Goal: Information Seeking & Learning: Learn about a topic

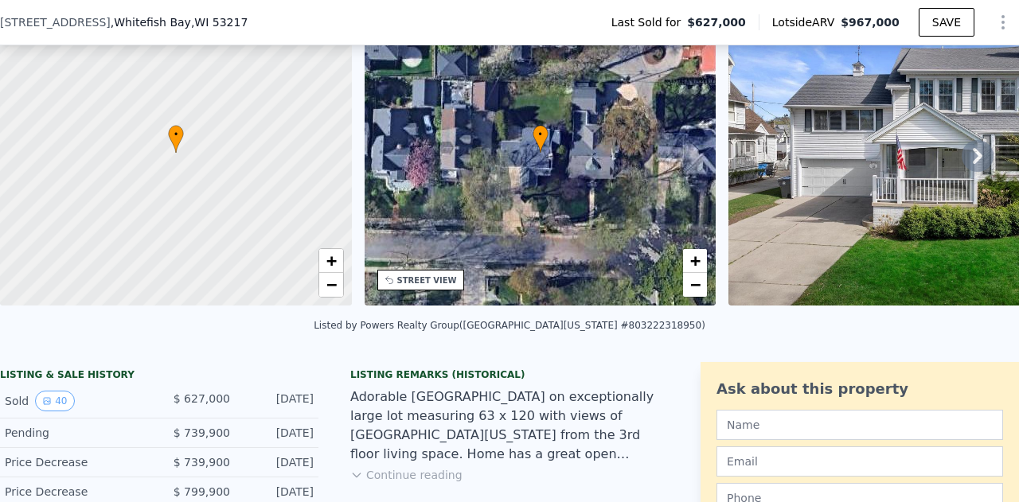
scroll to position [233, 0]
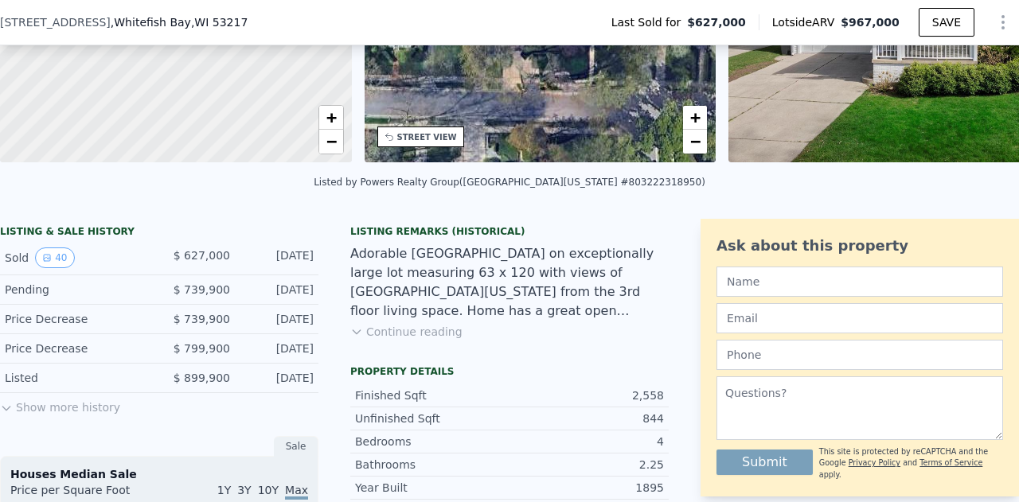
click at [47, 415] on button "Show more history" at bounding box center [60, 404] width 120 height 22
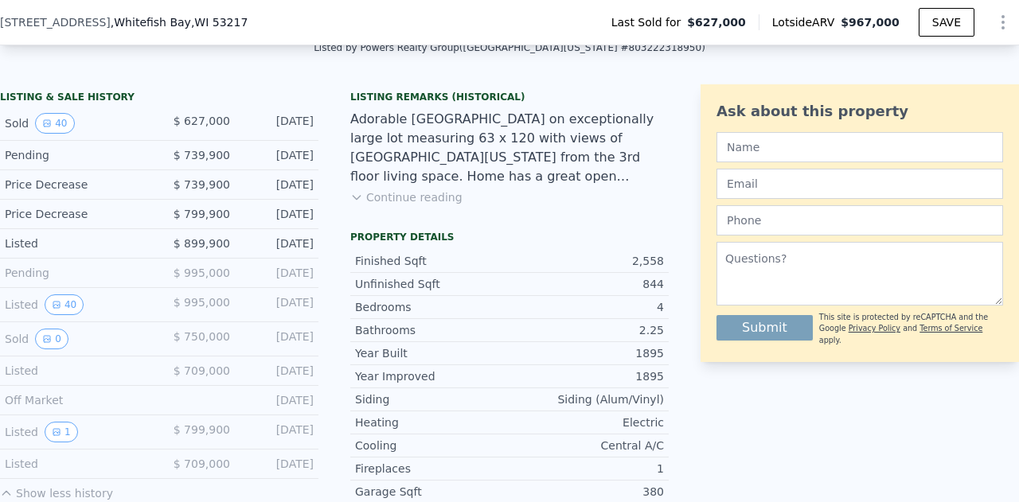
scroll to position [551, 0]
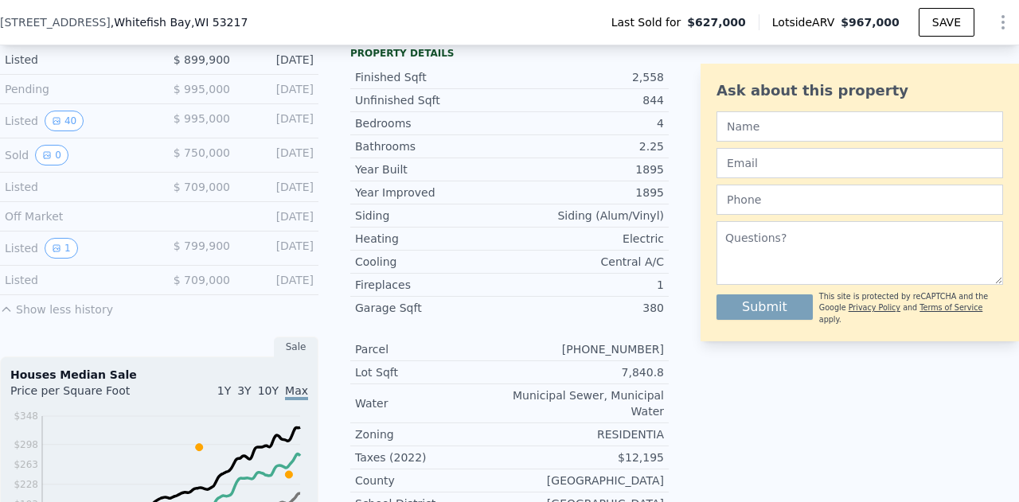
click at [48, 331] on div "LISTING & SALE HISTORY Sold 40 $ 627,000 [DATE] Pending $ 739,900 [DATE] Price …" at bounding box center [159, 423] width 318 height 1044
click at [53, 252] on button "1" at bounding box center [61, 248] width 33 height 21
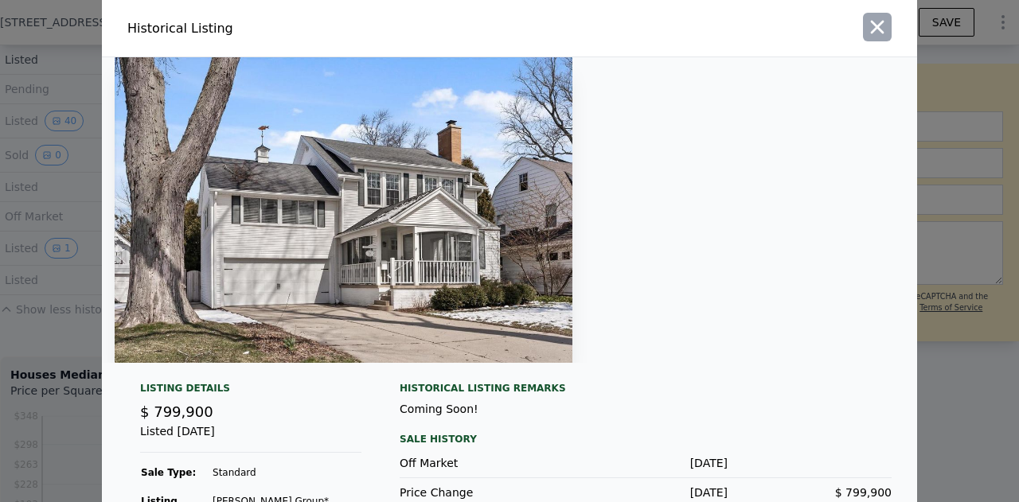
click at [871, 21] on icon "button" at bounding box center [878, 28] width 14 height 14
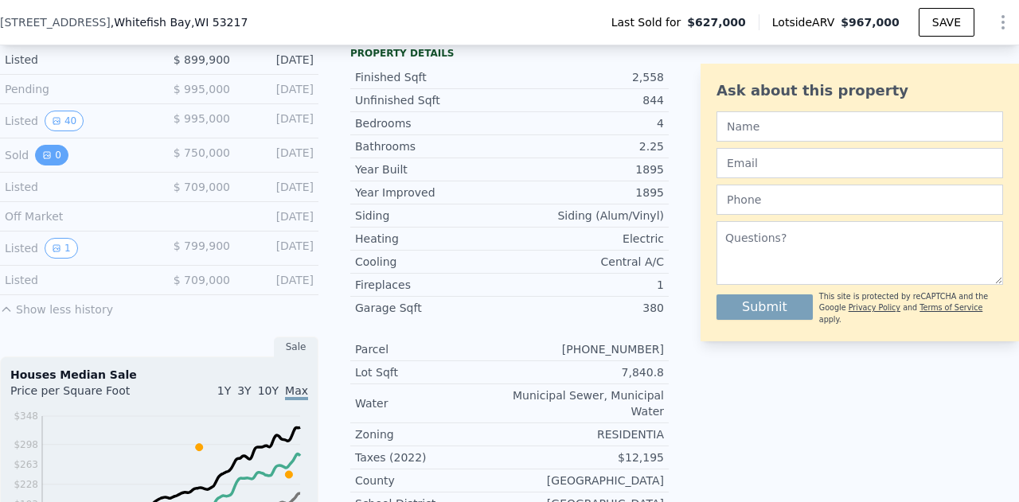
click at [56, 166] on button "0" at bounding box center [51, 155] width 33 height 21
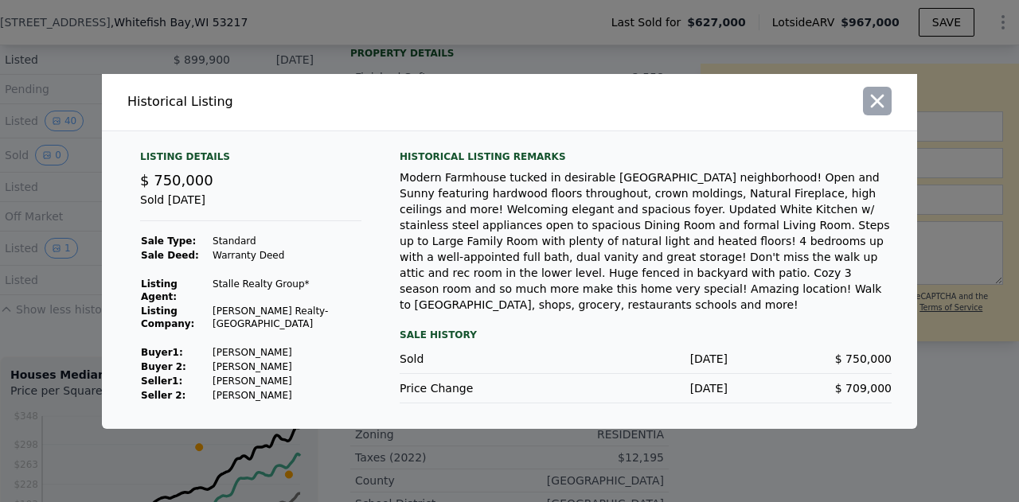
click at [886, 109] on icon "button" at bounding box center [877, 101] width 22 height 22
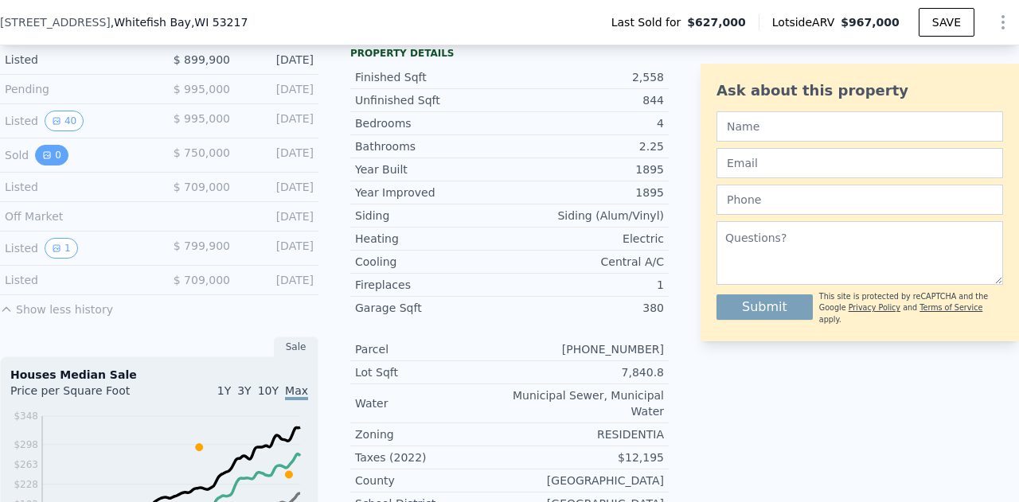
click at [52, 160] on button "0" at bounding box center [51, 155] width 33 height 21
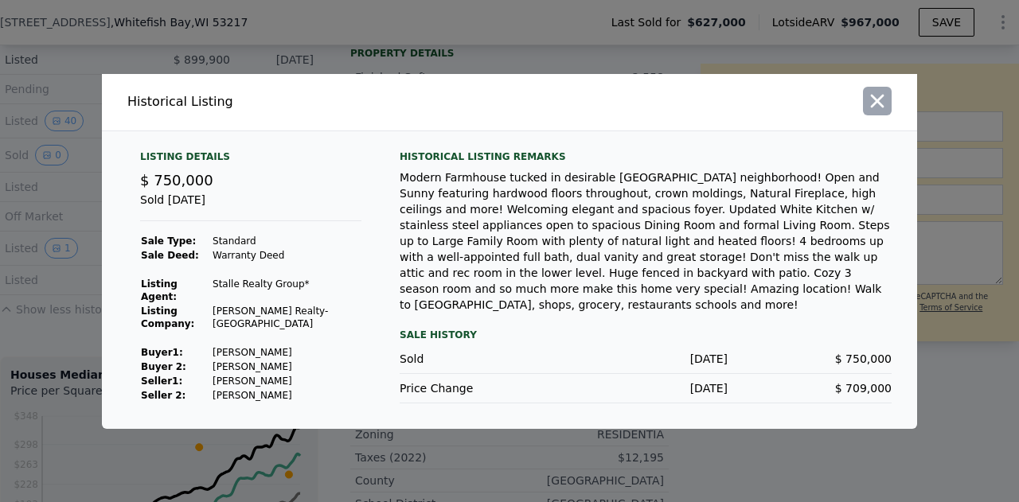
click at [873, 112] on icon "button" at bounding box center [877, 101] width 22 height 22
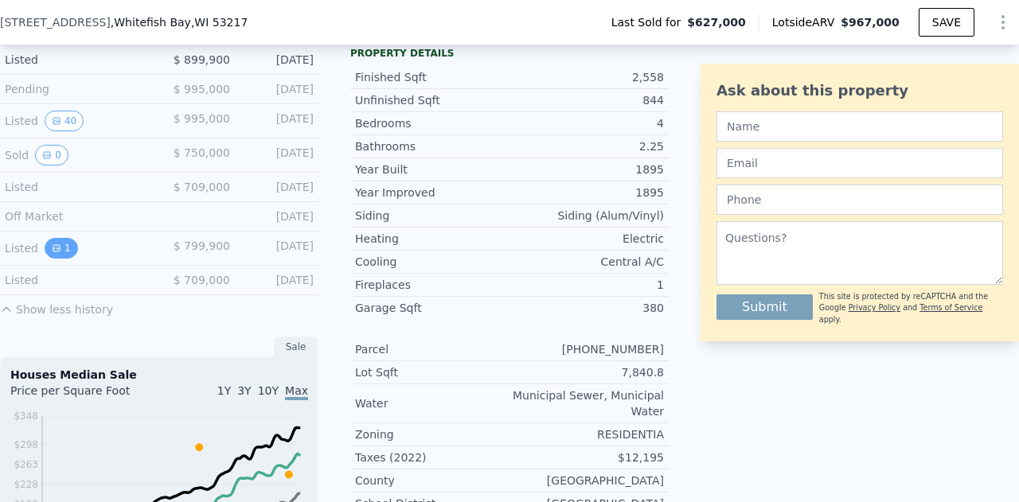
click at [55, 251] on icon "View historical data" at bounding box center [56, 248] width 6 height 6
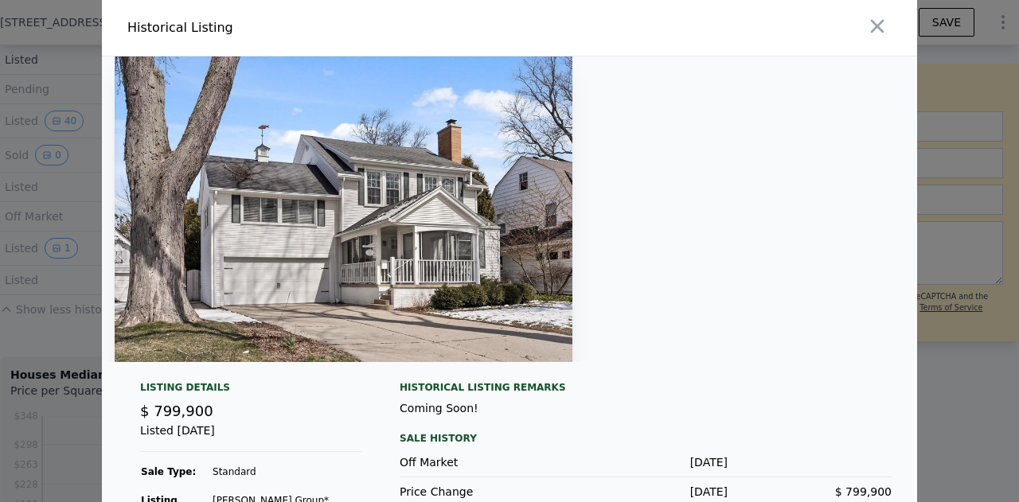
scroll to position [0, 0]
drag, startPoint x: 871, startPoint y: 28, endPoint x: 213, endPoint y: 136, distance: 666.1
click at [871, 28] on icon "button" at bounding box center [878, 28] width 14 height 14
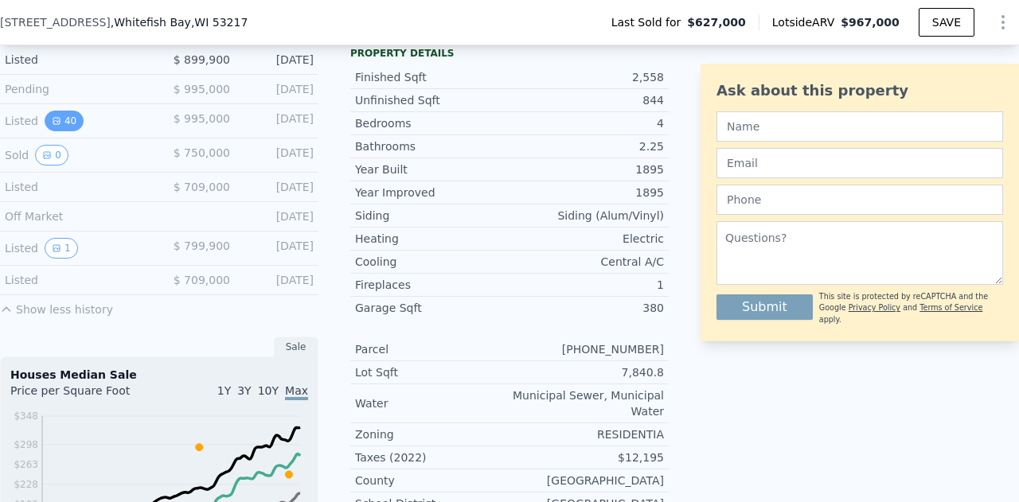
click at [61, 131] on button "40" at bounding box center [64, 121] width 39 height 21
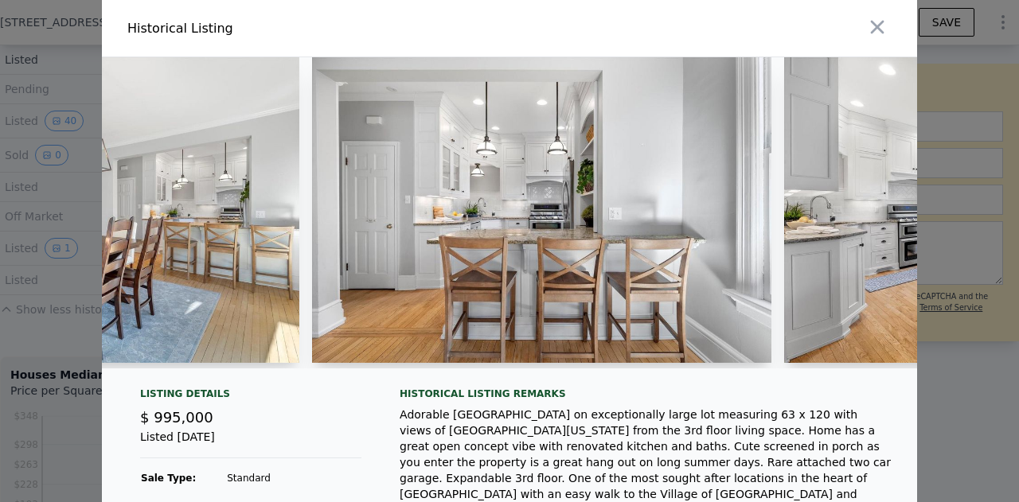
scroll to position [0, 3058]
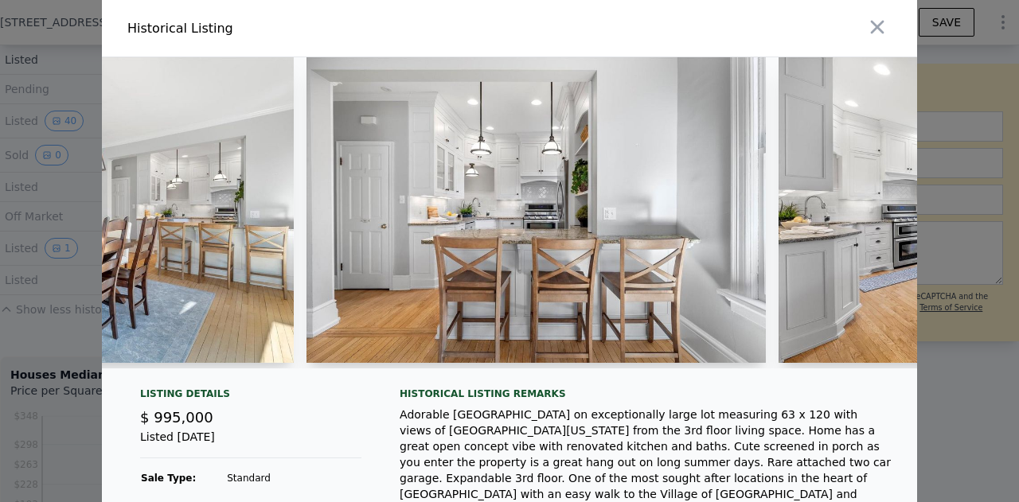
click at [395, 381] on div at bounding box center [509, 219] width 815 height 324
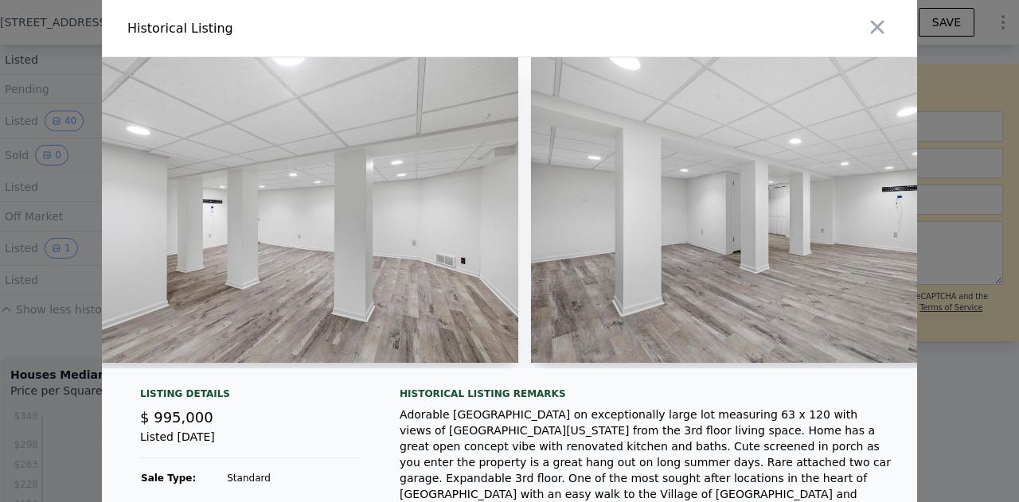
scroll to position [0, 9041]
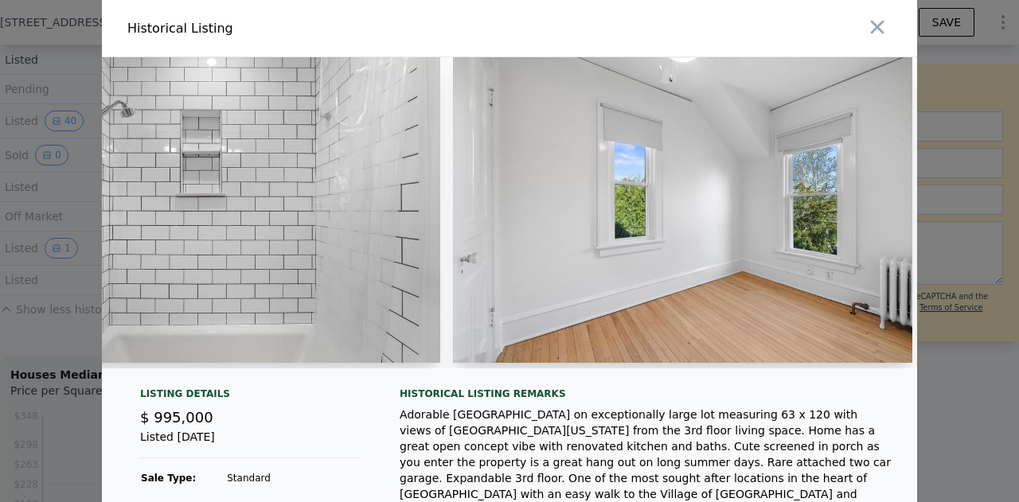
click at [854, 35] on div at bounding box center [716, 28] width 401 height 56
click at [866, 25] on icon "button" at bounding box center [877, 27] width 22 height 22
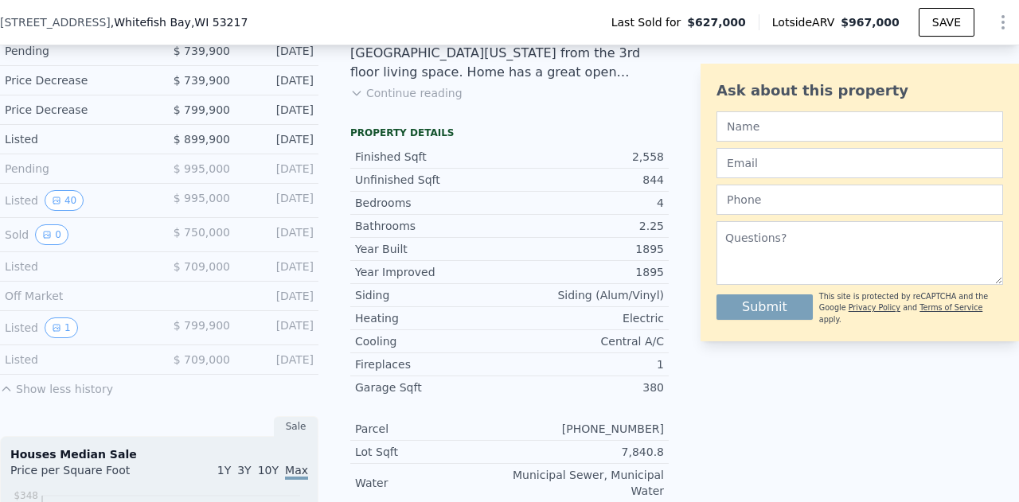
scroll to position [74, 0]
